Goal: Find specific page/section

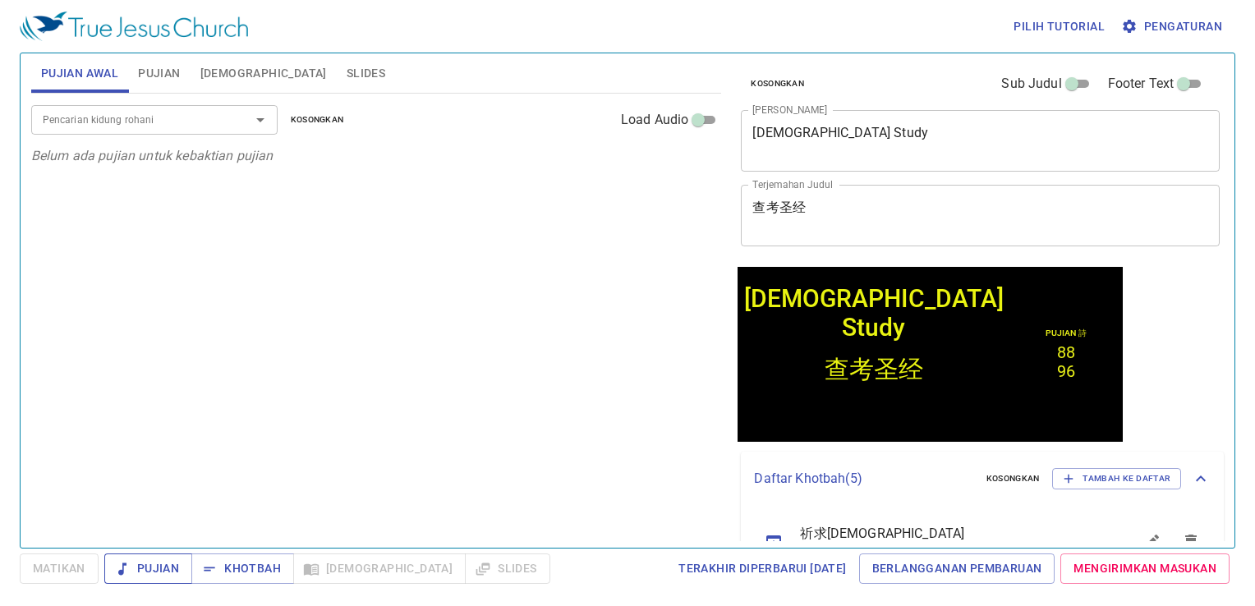
click at [163, 567] on span "Pujian" at bounding box center [148, 568] width 62 height 21
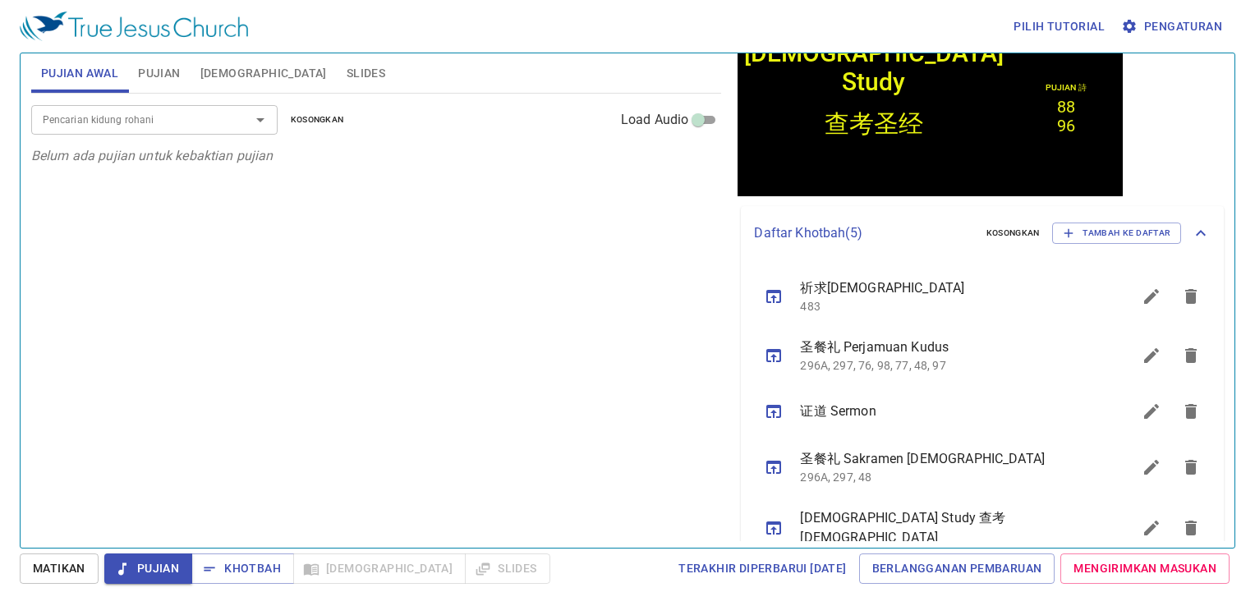
scroll to position [246, 0]
click at [779, 411] on icon "sermon lineup list" at bounding box center [774, 411] width 20 height 20
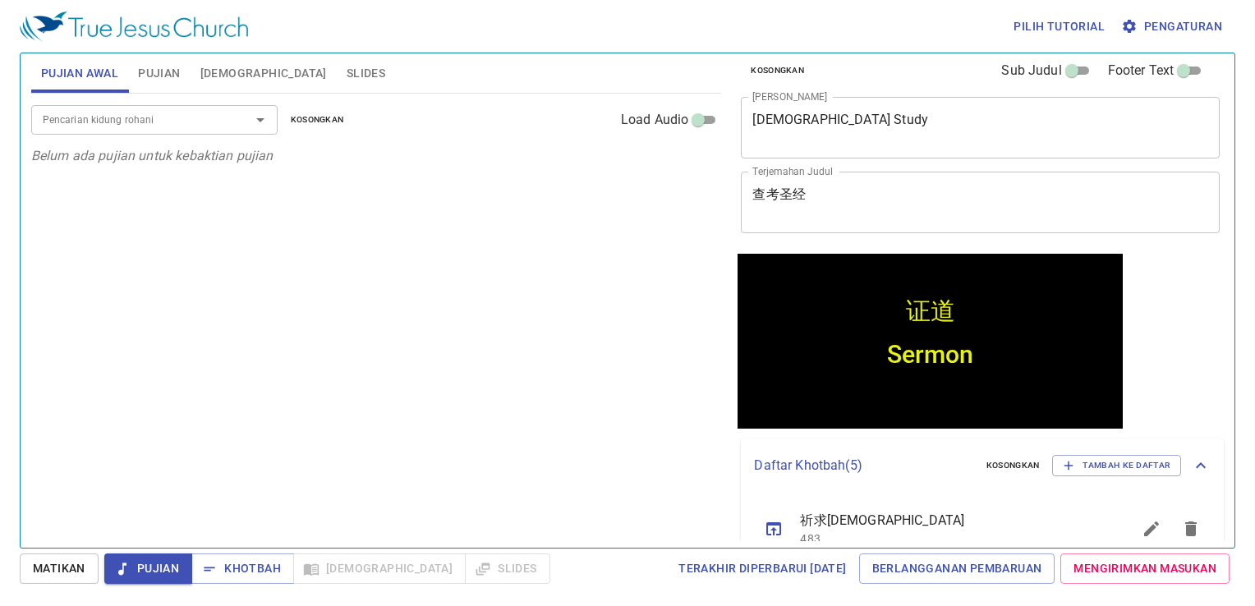
scroll to position [0, 0]
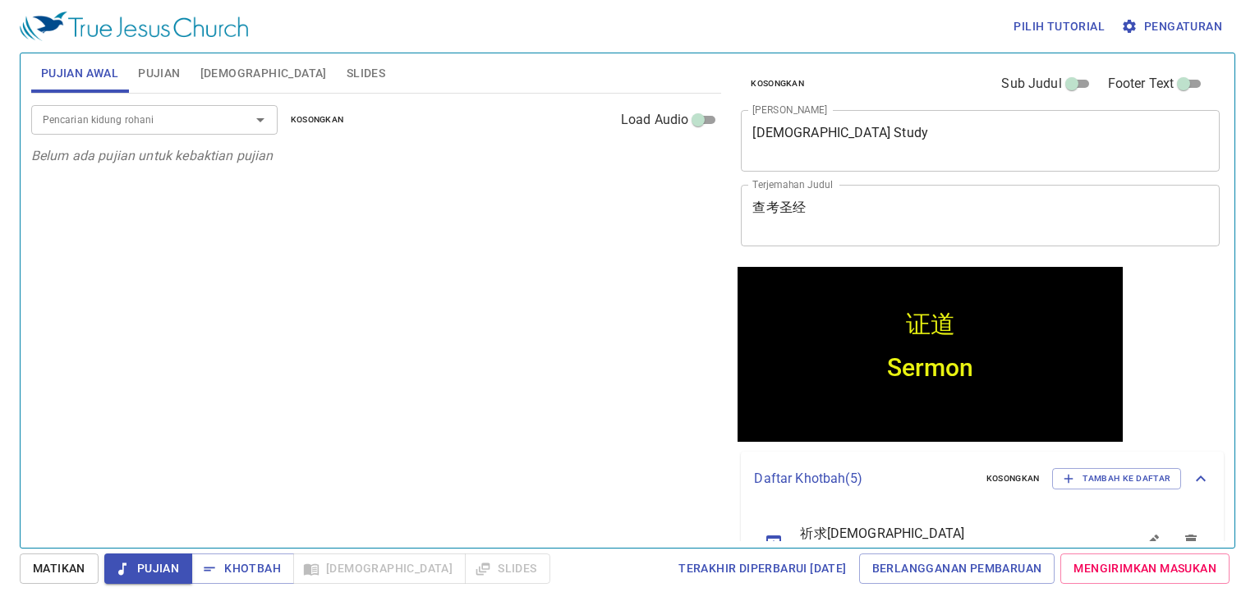
click at [160, 81] on span "Pujian" at bounding box center [159, 73] width 42 height 21
click at [161, 103] on div "Pencarian kidung rohani Pencarian kidung rohani Kosongkan Load Audio" at bounding box center [376, 120] width 691 height 53
click at [161, 107] on div "Pencarian kidung rohani" at bounding box center [154, 119] width 246 height 29
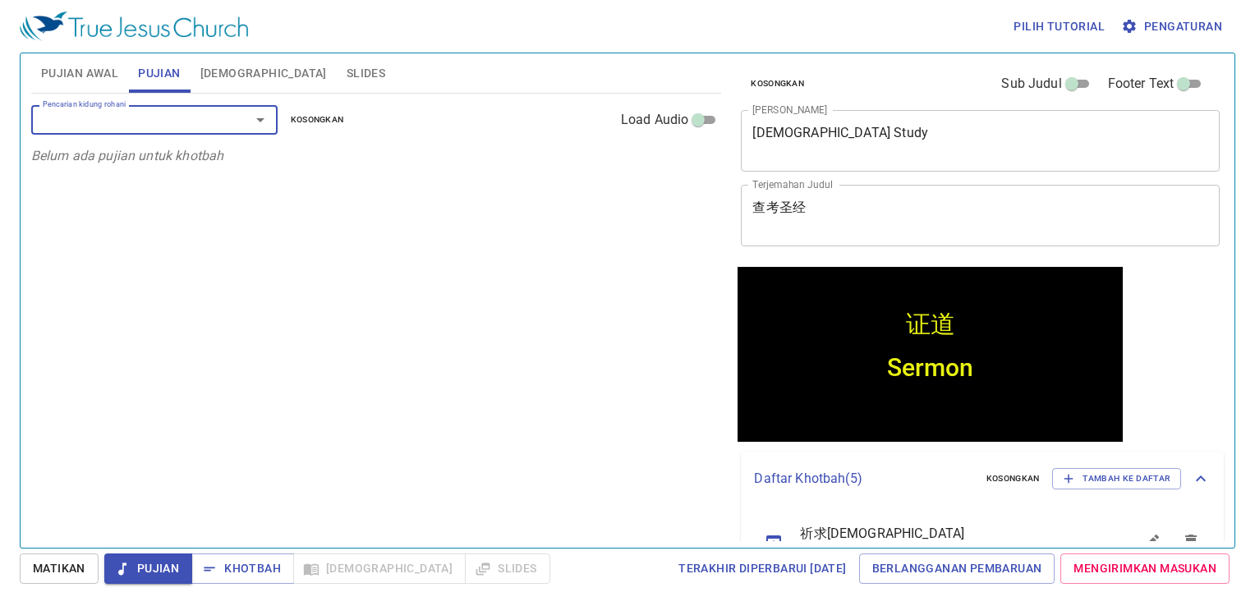
type input "1"
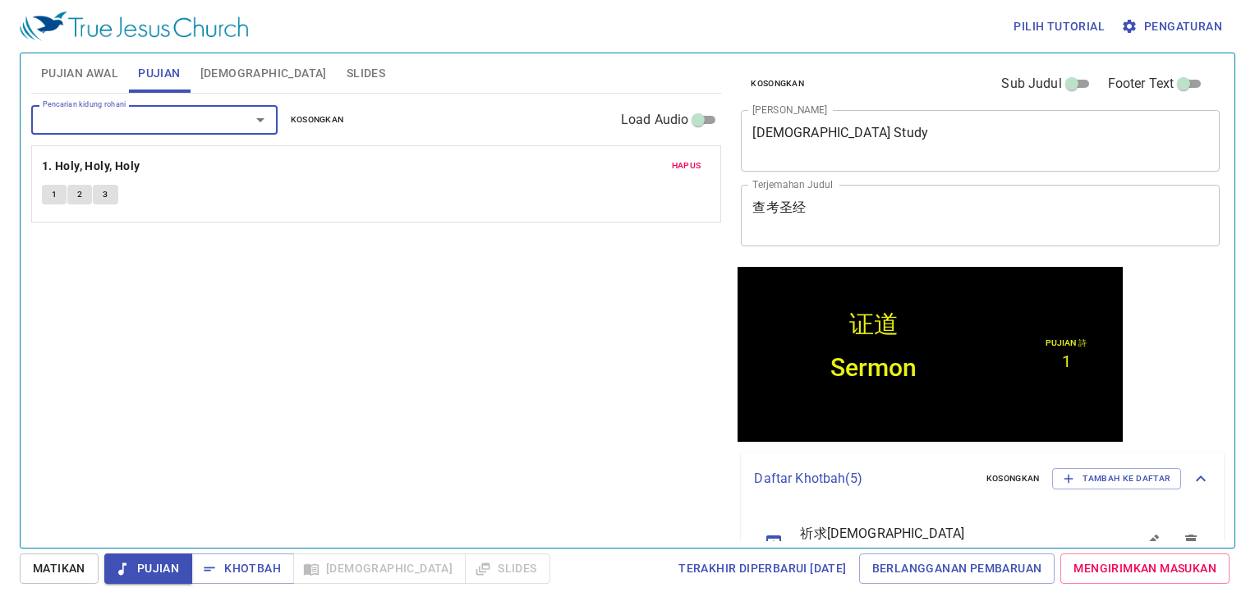
click at [683, 167] on span "Hapus" at bounding box center [687, 166] width 30 height 15
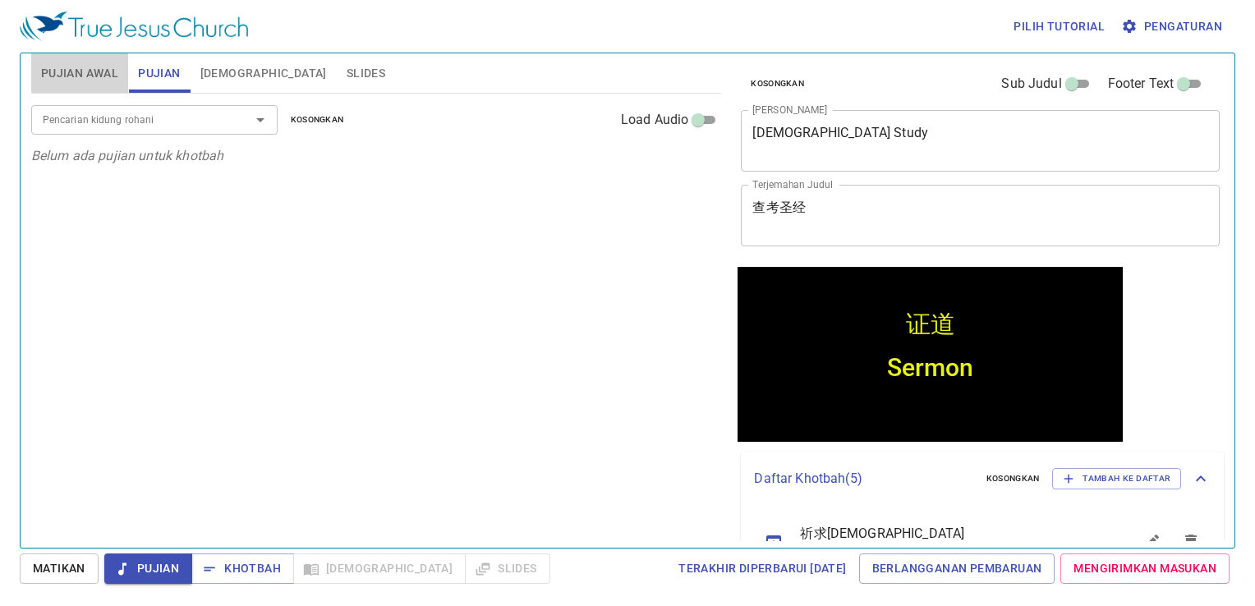
click at [106, 68] on span "Pujian Awal" at bounding box center [79, 73] width 77 height 21
